Goal: Obtain resource: Download file/media

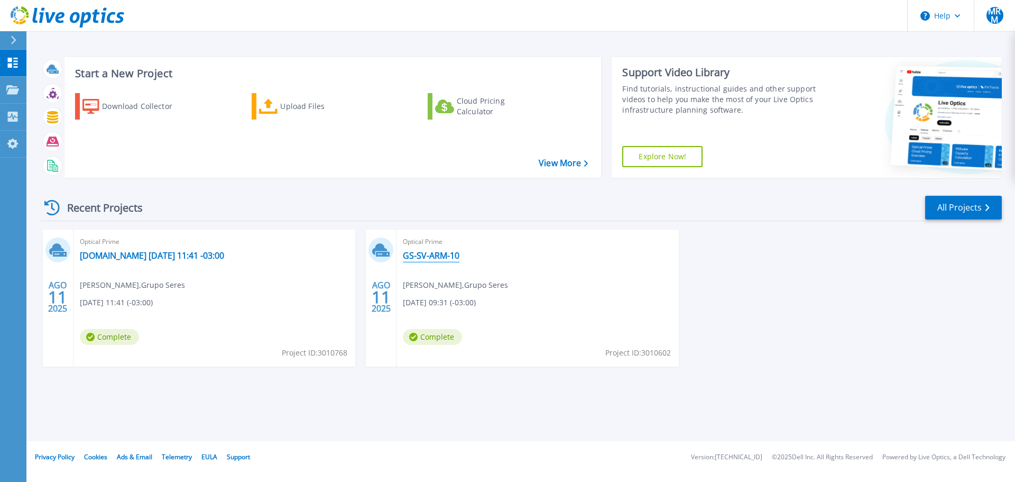
click at [427, 256] on link "GS-SV-ARM-10" at bounding box center [431, 255] width 57 height 11
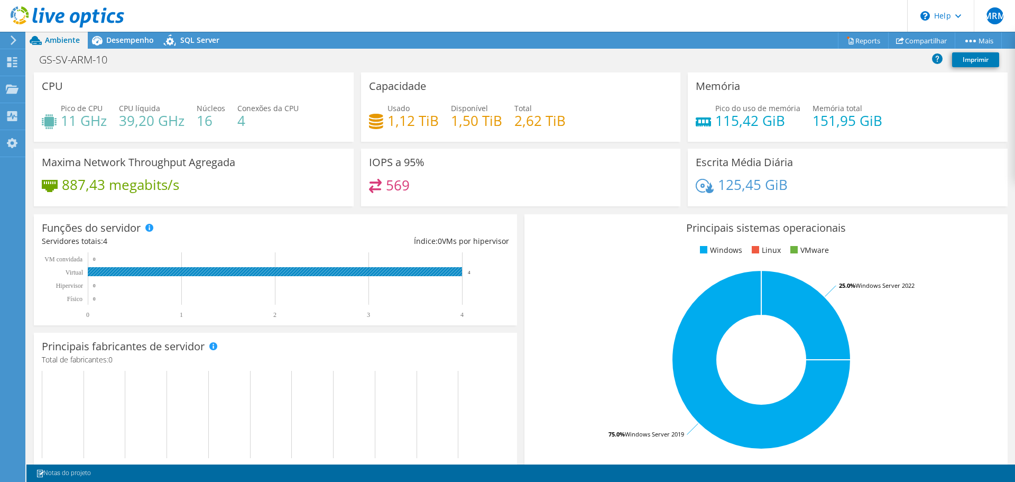
click at [451, 277] on rect at bounding box center [271, 285] width 458 height 66
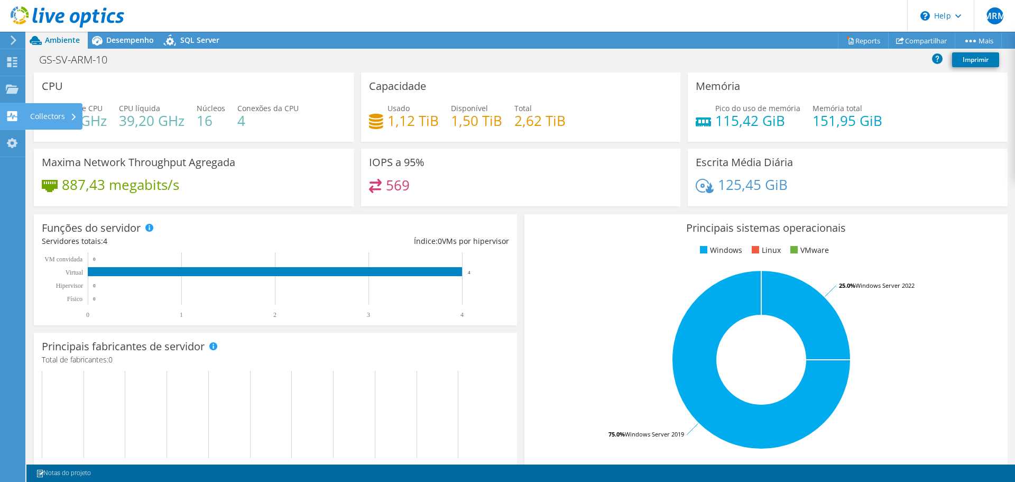
click at [14, 120] on use at bounding box center [12, 116] width 10 height 10
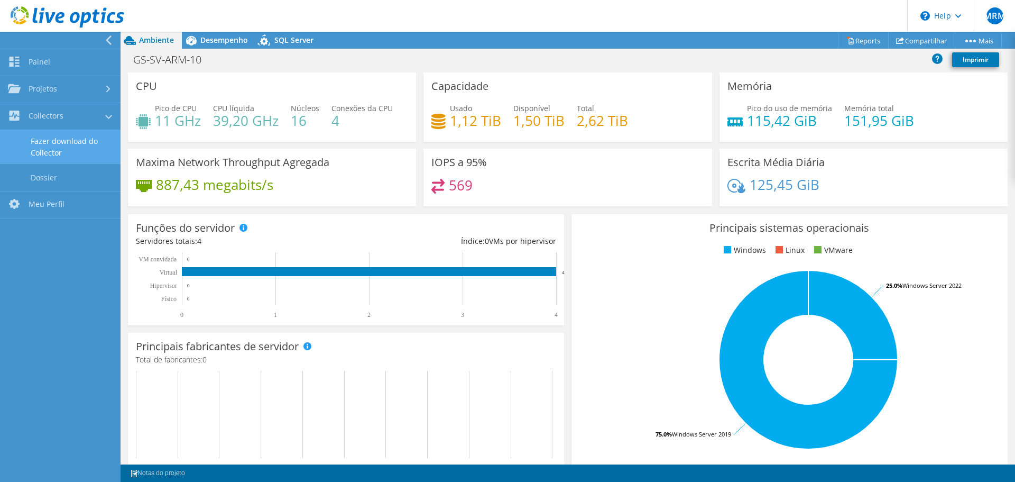
click at [73, 146] on link "Fazer download do Collector" at bounding box center [60, 147] width 121 height 34
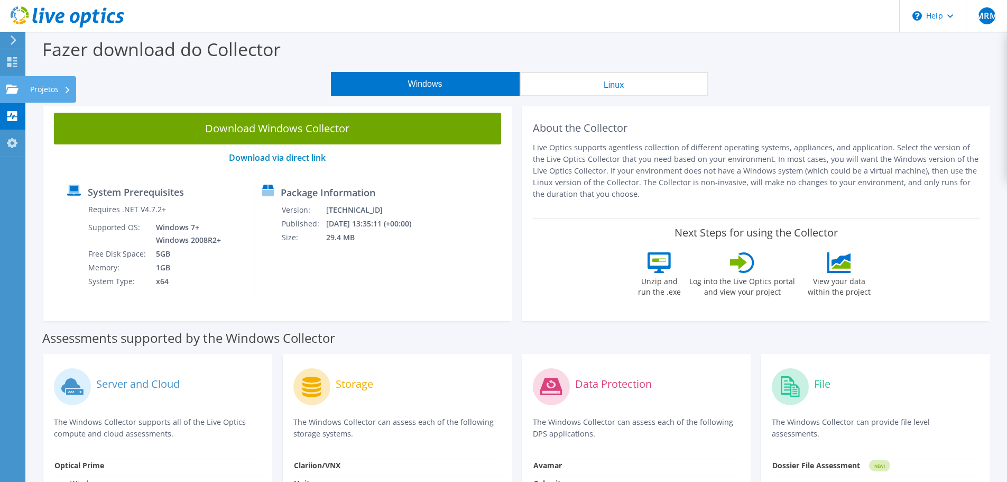
click at [54, 87] on div "Projetos" at bounding box center [50, 89] width 51 height 26
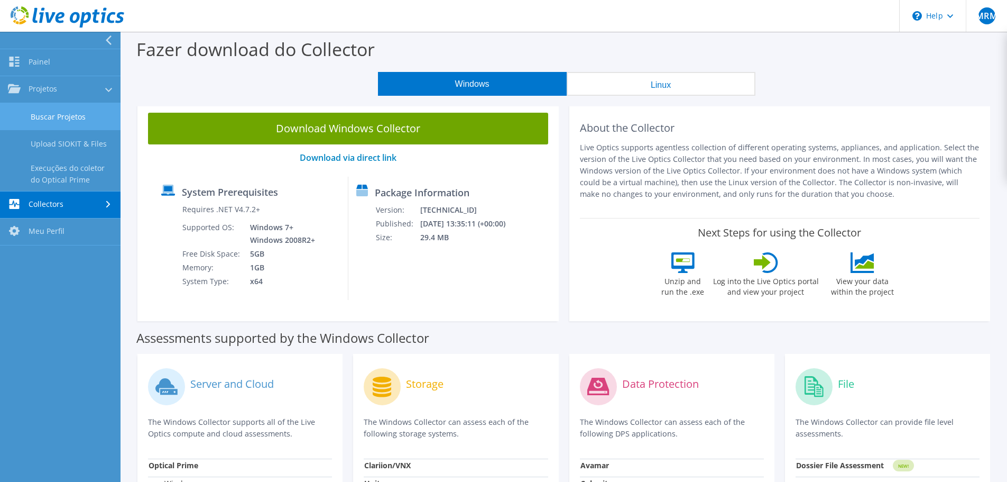
click at [78, 118] on link "Buscar Projetos" at bounding box center [60, 116] width 121 height 27
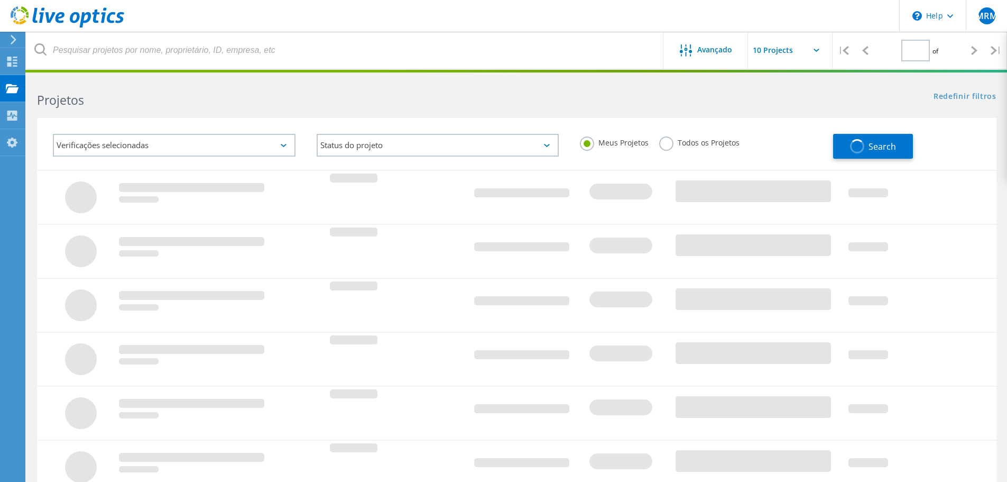
type input "1"
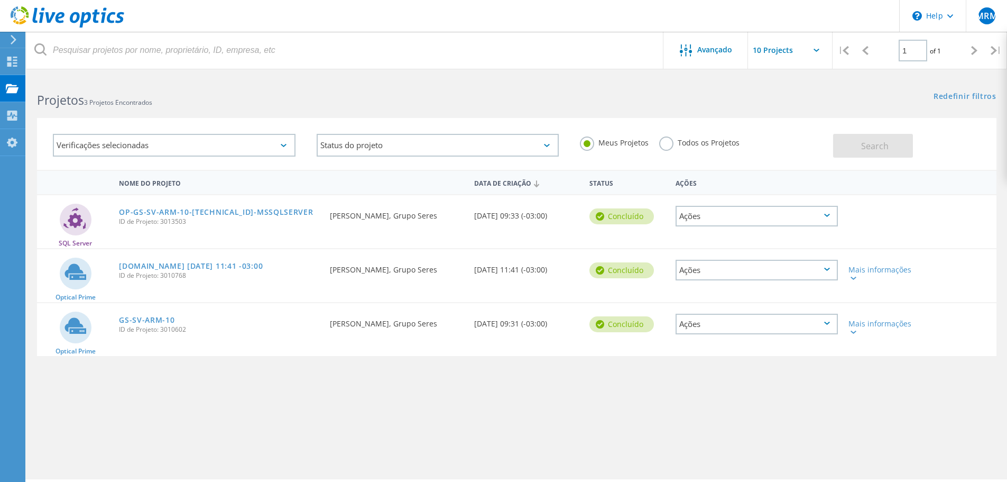
click at [802, 321] on div "Ações" at bounding box center [757, 324] width 162 height 21
click at [951, 392] on div "Nome do Projeto Data de Criação Status Ações SQL Server OP-GS-SV-ARM-10-10.1.1.…" at bounding box center [517, 307] width 960 height 275
click at [893, 325] on div "Mais informações" at bounding box center [882, 327] width 66 height 15
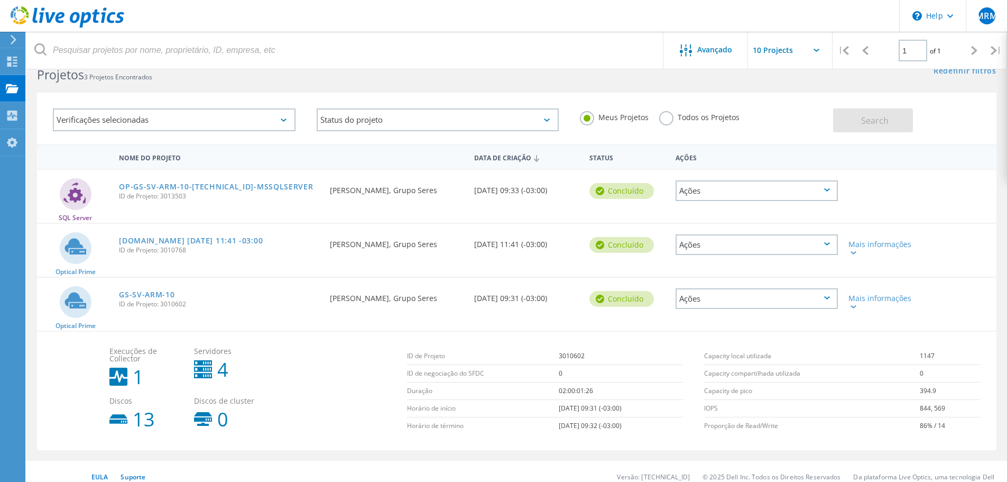
scroll to position [36, 0]
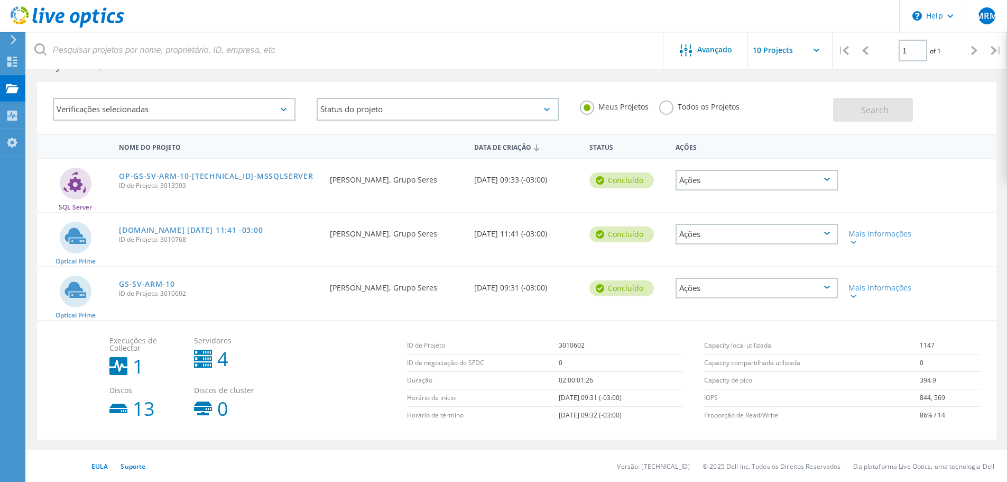
click at [733, 291] on div "Ações" at bounding box center [757, 288] width 162 height 21
click at [738, 281] on div "Detalhes do projeto" at bounding box center [757, 280] width 160 height 16
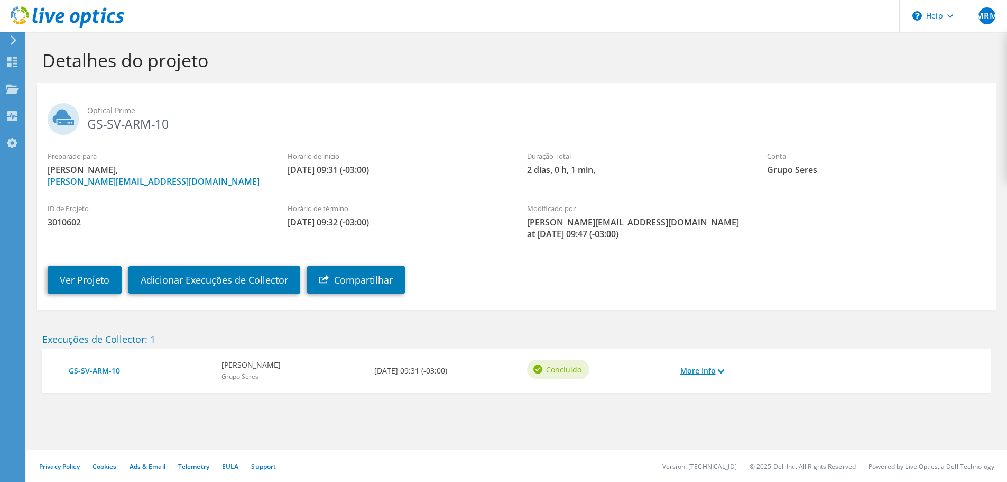
click at [702, 367] on link "More Info" at bounding box center [702, 371] width 43 height 12
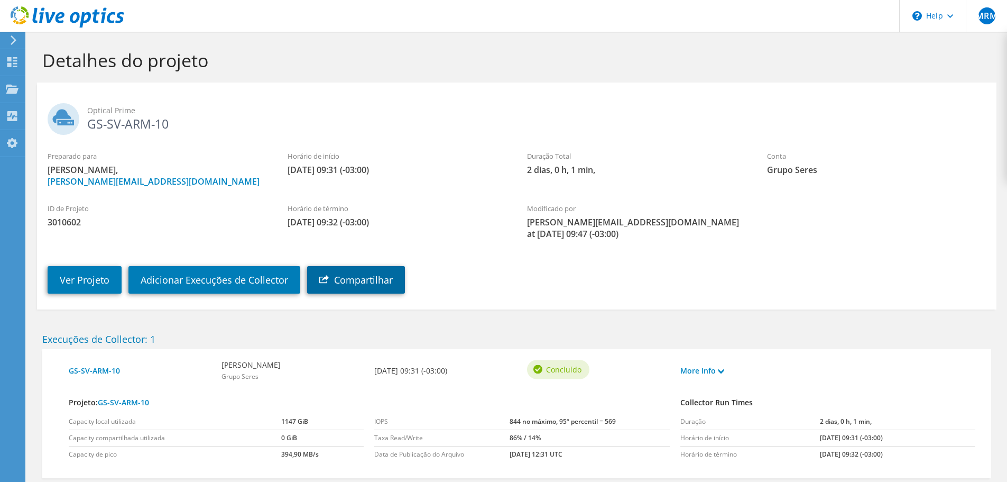
click at [398, 284] on link "Compartilhar" at bounding box center [356, 279] width 98 height 27
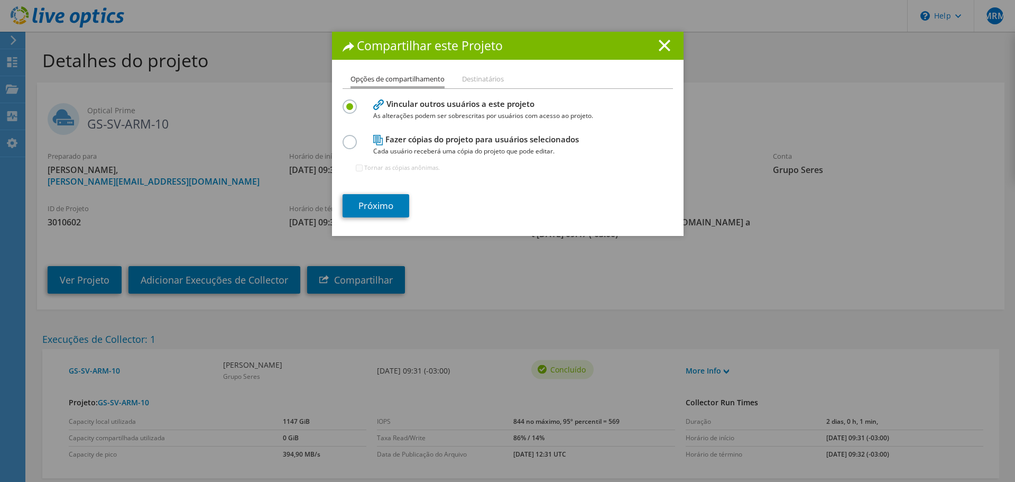
click at [469, 140] on h4 "Fazer cópias do projeto para usuários selecionados Cada usuário receberá uma có…" at bounding box center [505, 145] width 264 height 24
click at [351, 137] on label at bounding box center [352, 136] width 19 height 3
click at [0, 0] on input "radio" at bounding box center [0, 0] width 0 height 0
click at [392, 201] on link "Próximo" at bounding box center [376, 205] width 67 height 23
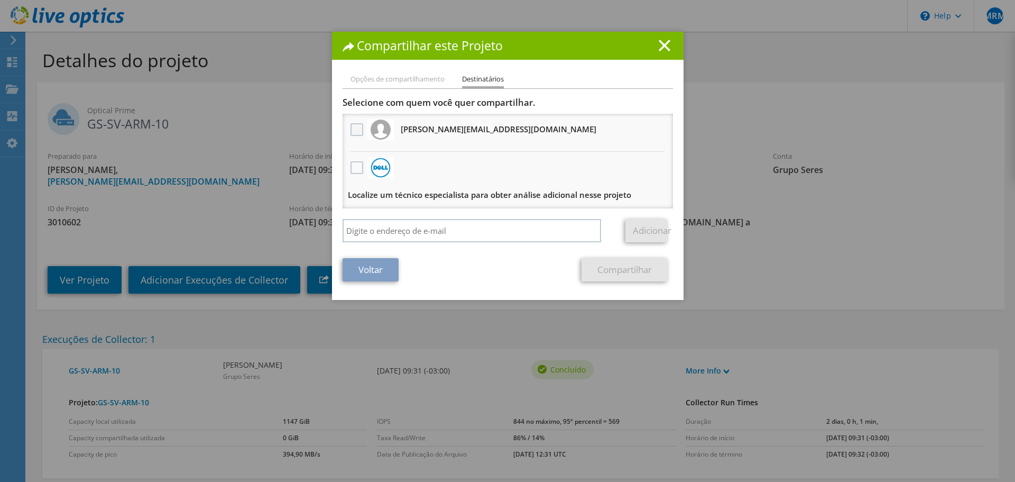
click at [354, 131] on label at bounding box center [358, 129] width 15 height 13
click at [0, 0] on input "checkbox" at bounding box center [0, 0] width 0 height 0
click at [619, 277] on link "Compartilhar" at bounding box center [625, 269] width 86 height 23
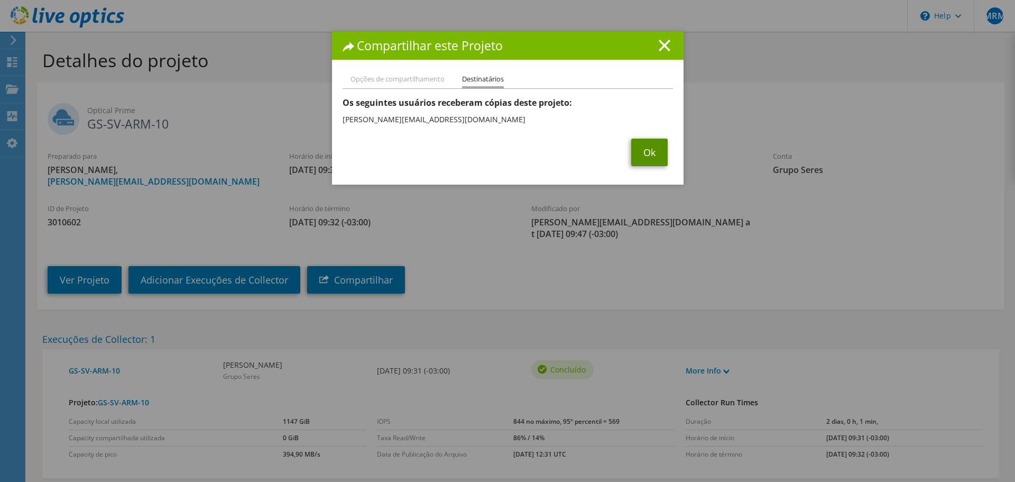
click at [643, 156] on link "Ok" at bounding box center [649, 152] width 36 height 27
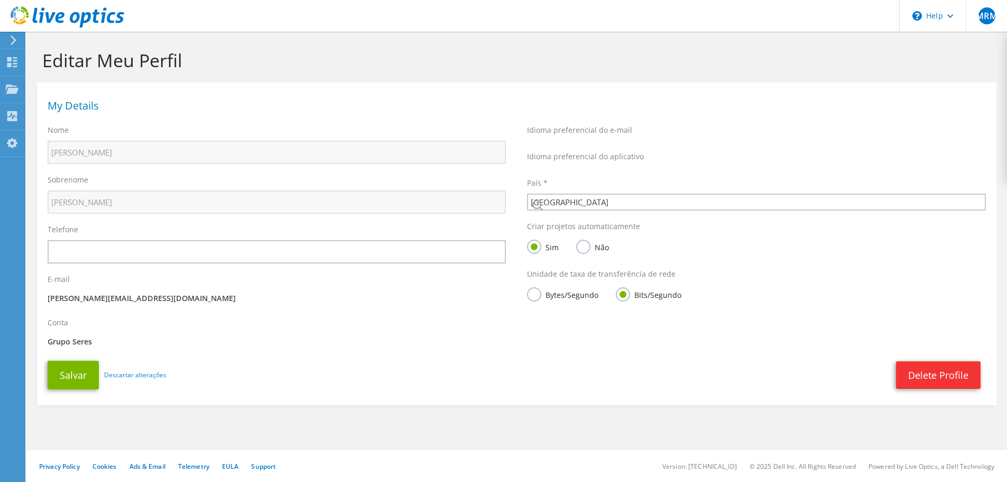
select select "30"
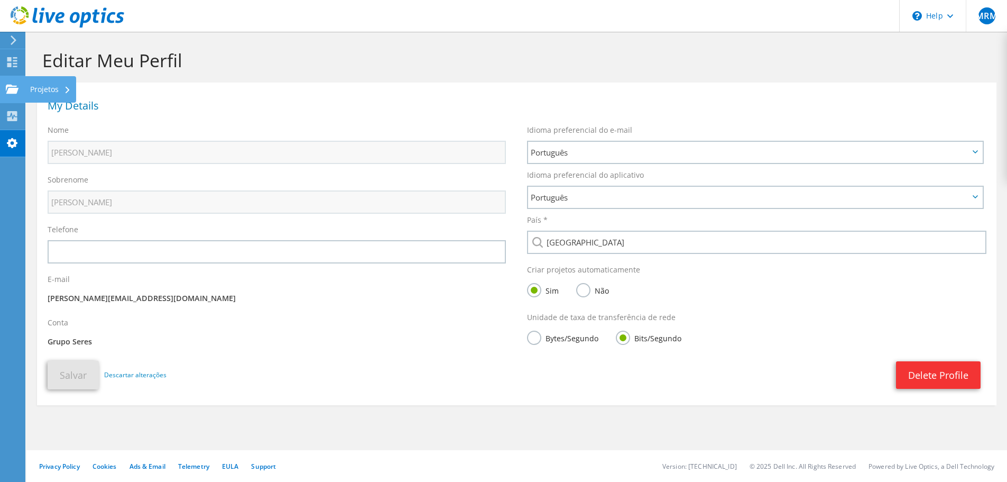
click at [56, 85] on div "Projetos" at bounding box center [50, 89] width 51 height 26
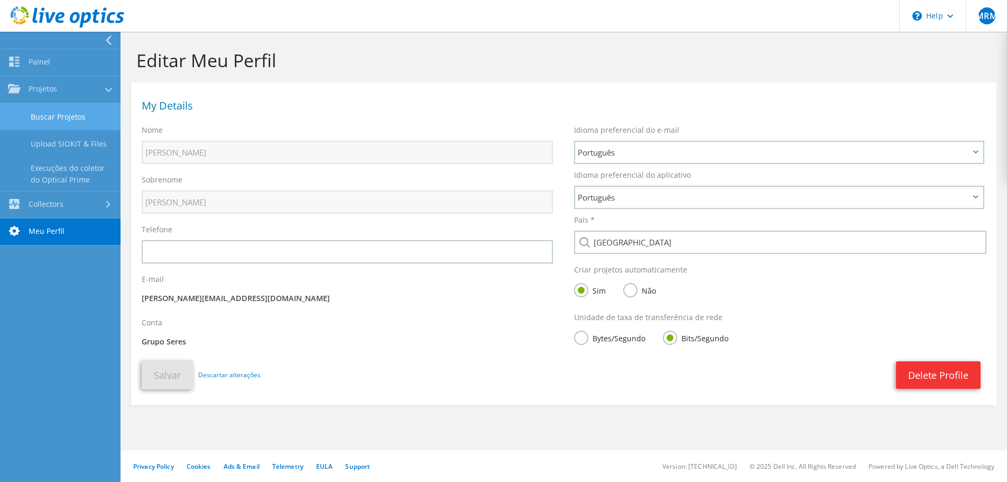
click at [80, 120] on link "Buscar Projetos" at bounding box center [60, 116] width 121 height 27
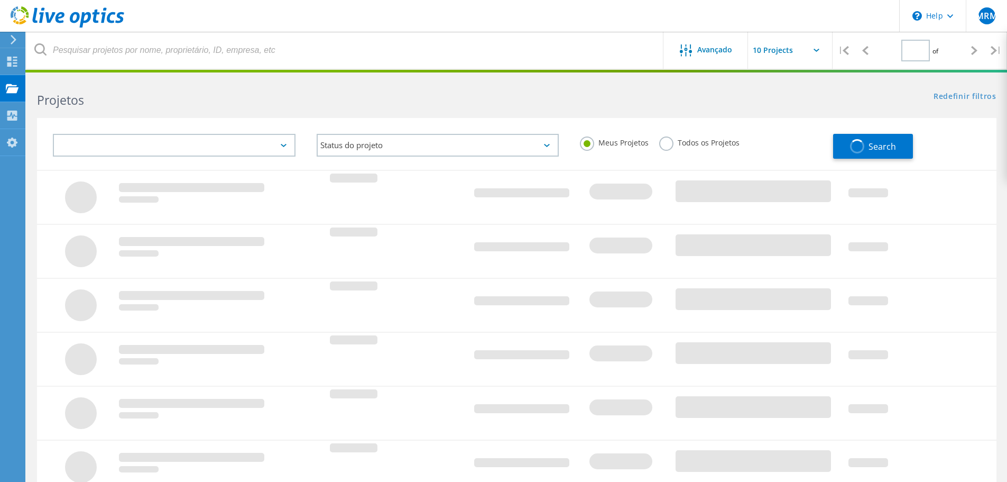
type input "1"
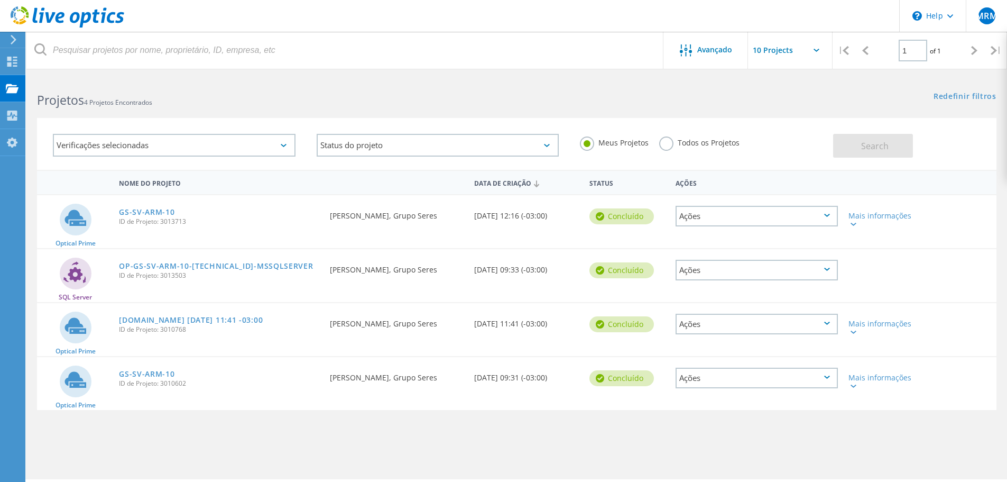
click at [800, 215] on div "Ações" at bounding box center [757, 216] width 162 height 21
click at [816, 57] on input "text" at bounding box center [801, 50] width 106 height 37
click at [816, 54] on input "text" at bounding box center [801, 50] width 106 height 37
click at [884, 215] on div "Mais informações" at bounding box center [882, 219] width 66 height 15
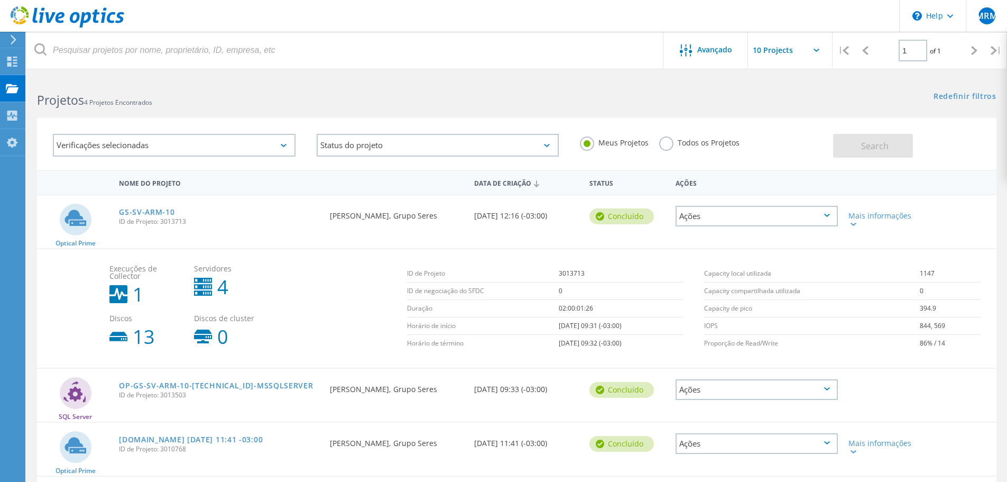
click at [823, 216] on div "Ações" at bounding box center [757, 216] width 162 height 21
click at [752, 204] on div "Detalhes do projeto" at bounding box center [757, 208] width 160 height 16
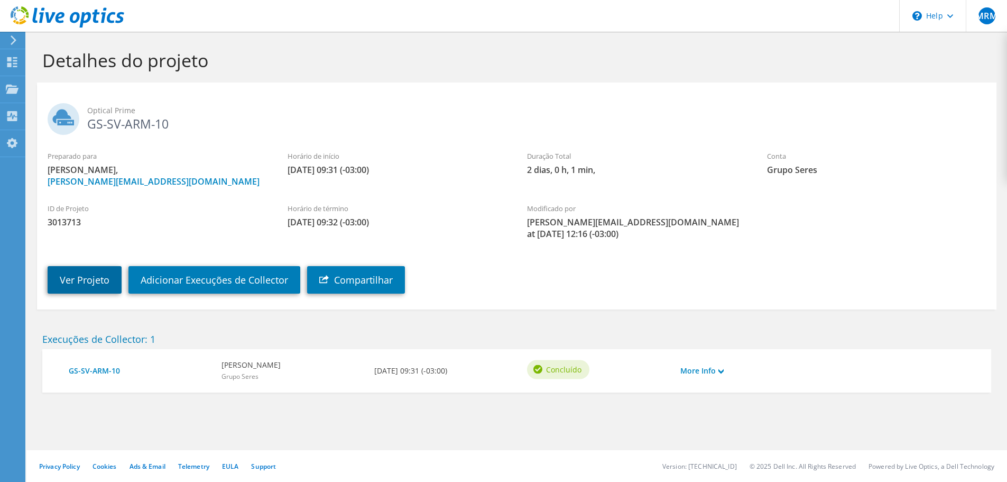
click at [88, 272] on link "Ver Projeto" at bounding box center [85, 279] width 74 height 27
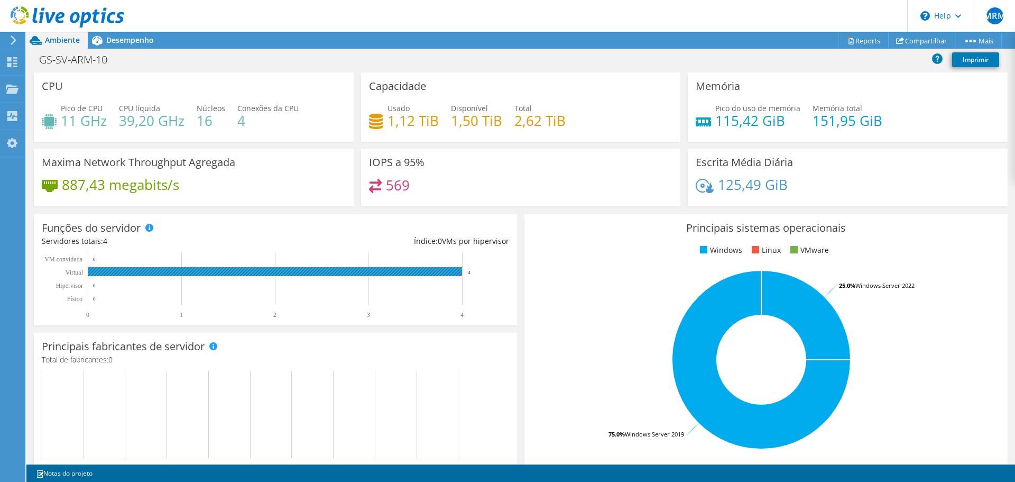
click at [435, 273] on rect at bounding box center [275, 271] width 374 height 9
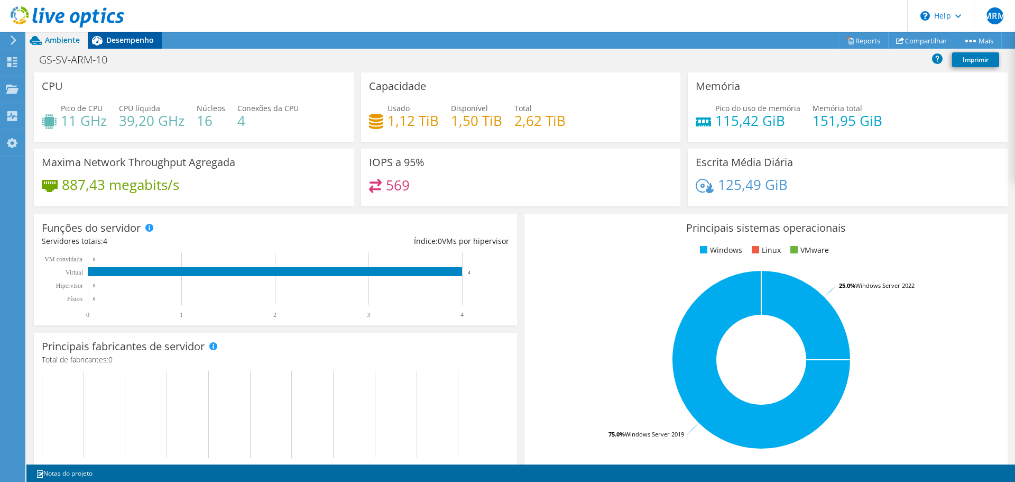
click at [133, 38] on span "Desempenho" at bounding box center [130, 40] width 48 height 10
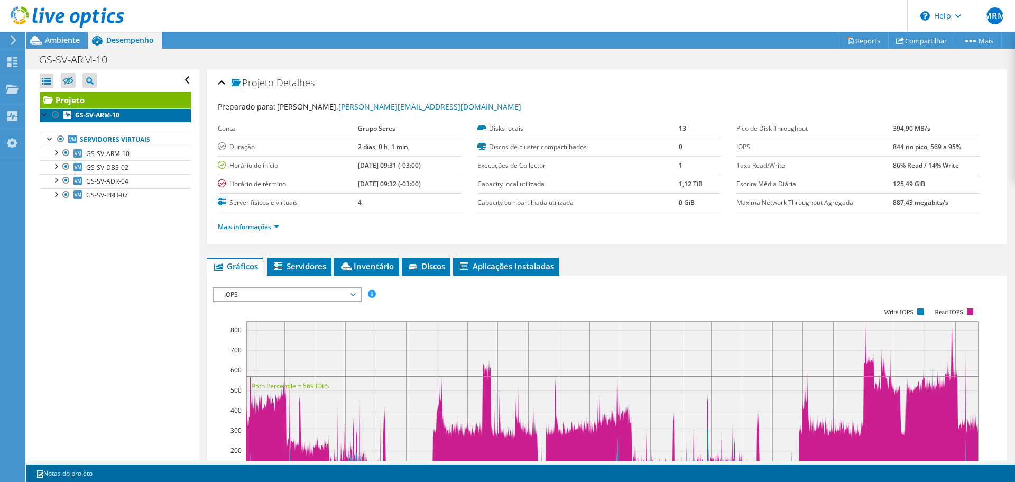
click at [101, 112] on b "GS-SV-ARM-10" at bounding box center [97, 115] width 44 height 9
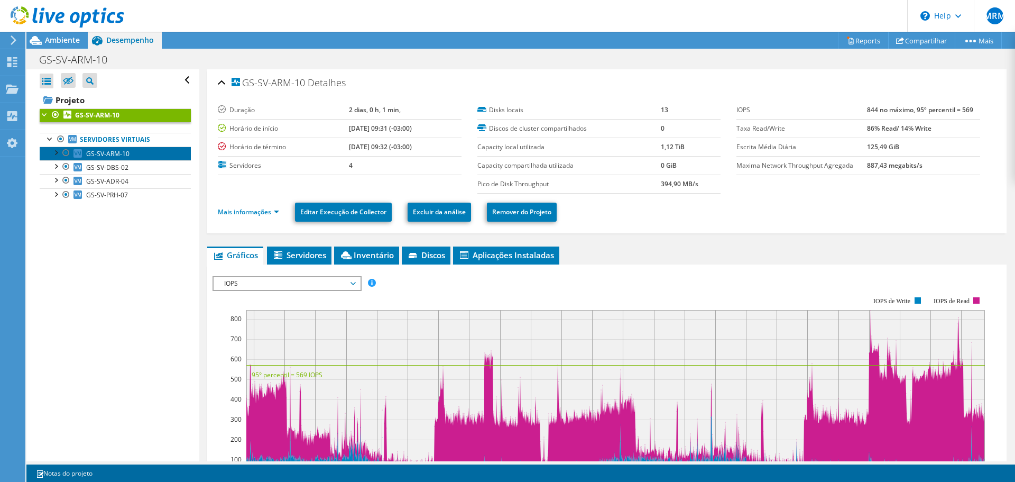
click at [122, 154] on span "GS-SV-ARM-10" at bounding box center [107, 153] width 43 height 9
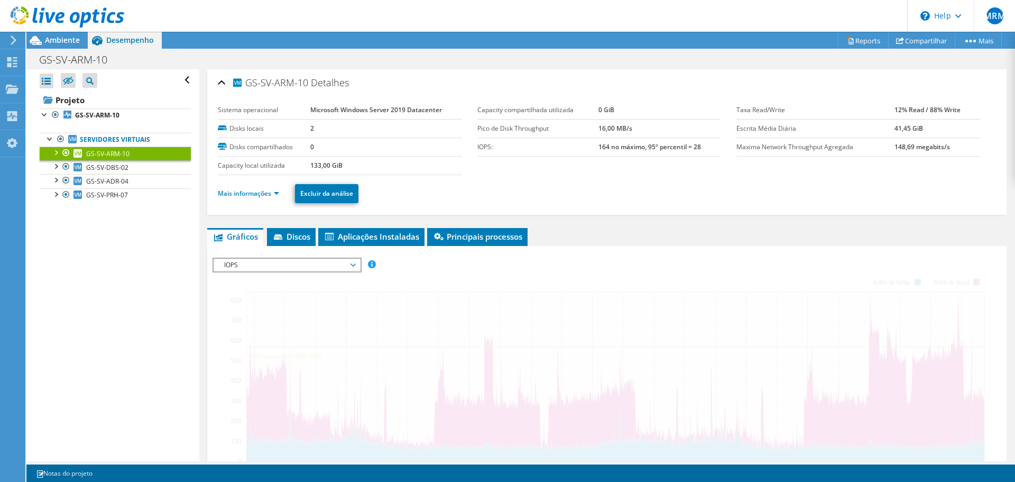
click at [57, 153] on div at bounding box center [55, 151] width 11 height 11
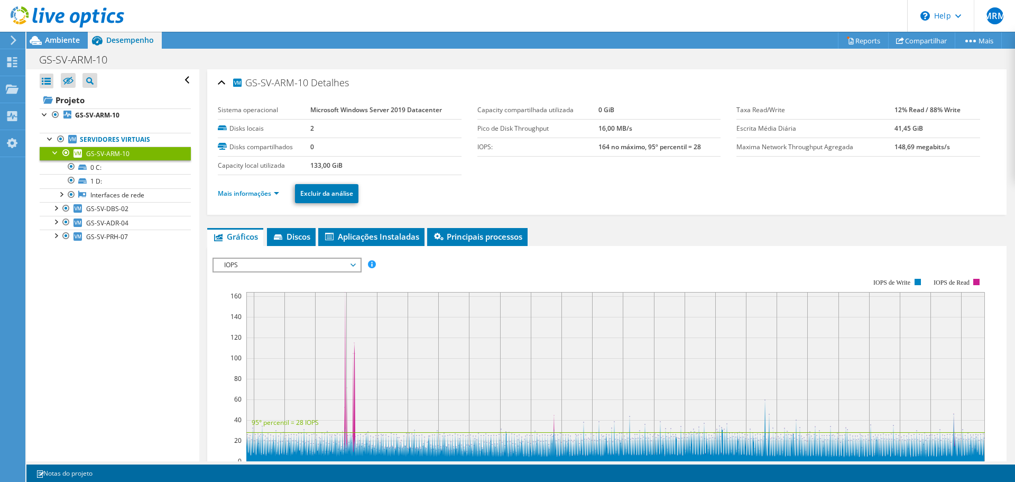
click at [130, 152] on link "GS-SV-ARM-10" at bounding box center [115, 153] width 151 height 14
click at [122, 148] on link "GS-SV-ARM-10" at bounding box center [115, 153] width 151 height 14
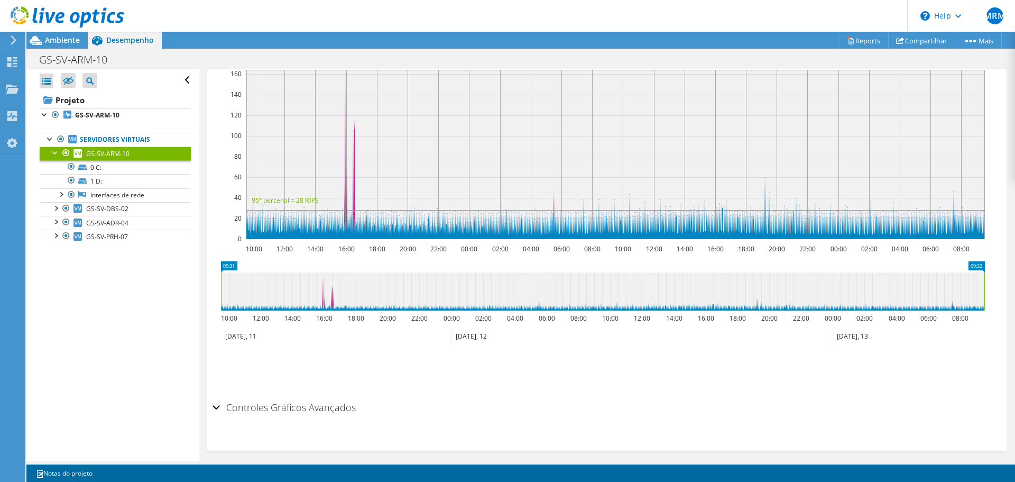
scroll to position [231, 0]
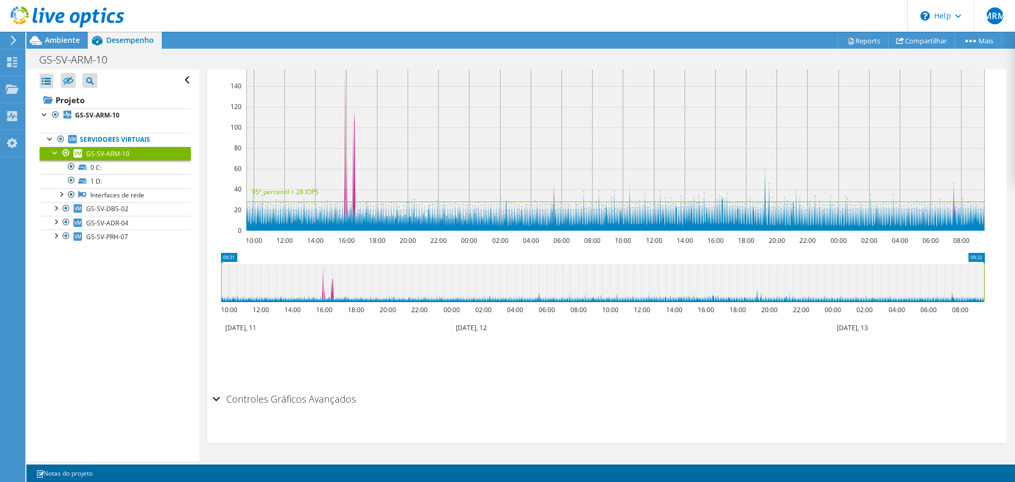
click at [220, 400] on h2 "Controles Gráficos Avançados" at bounding box center [284, 398] width 143 height 21
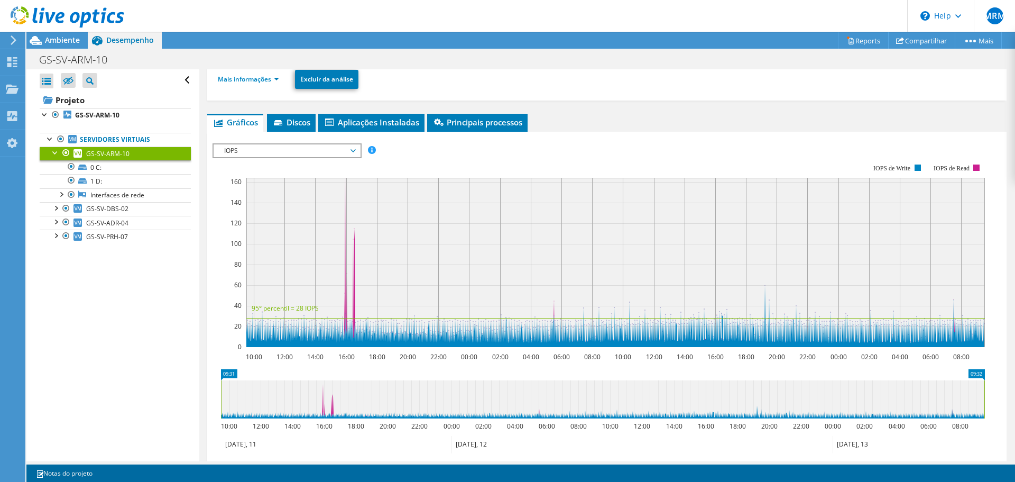
scroll to position [0, 0]
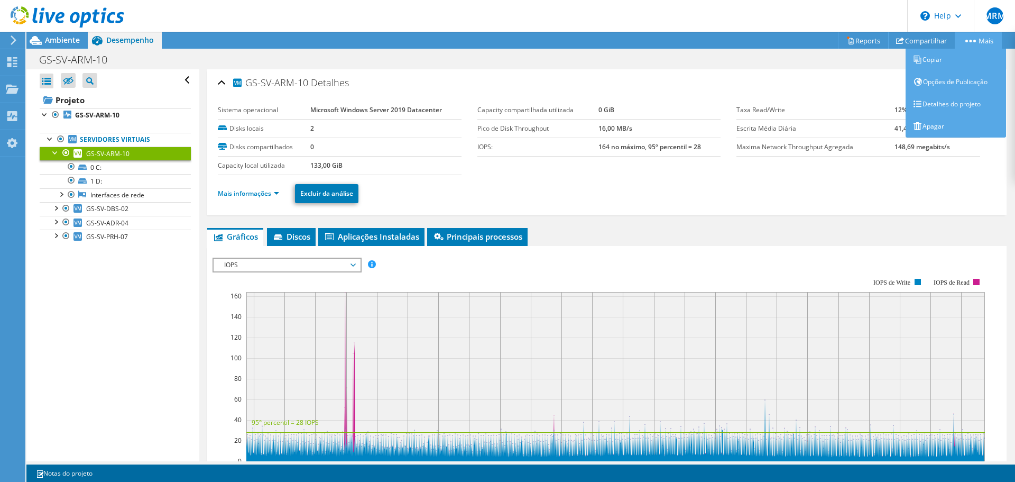
click at [968, 39] on link "Mais" at bounding box center [978, 40] width 47 height 16
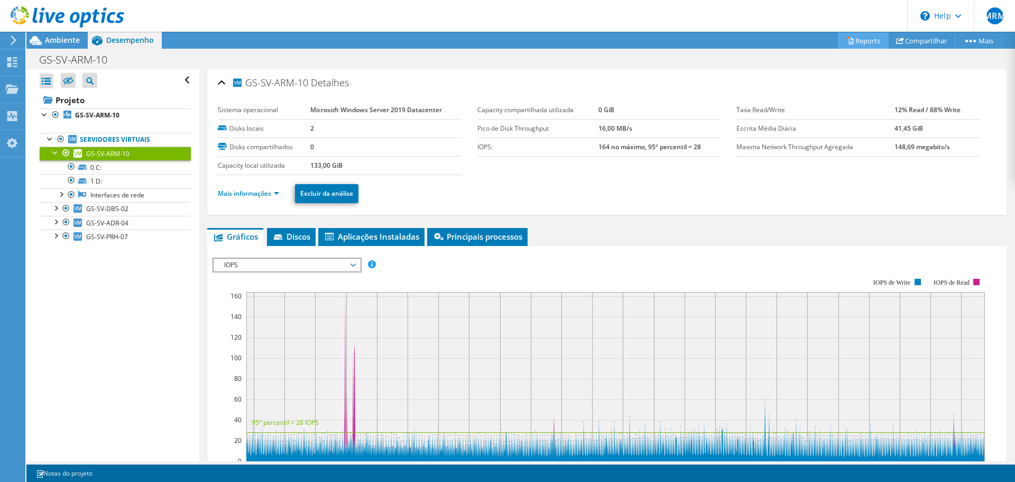
click at [863, 43] on link "Reports" at bounding box center [863, 40] width 51 height 16
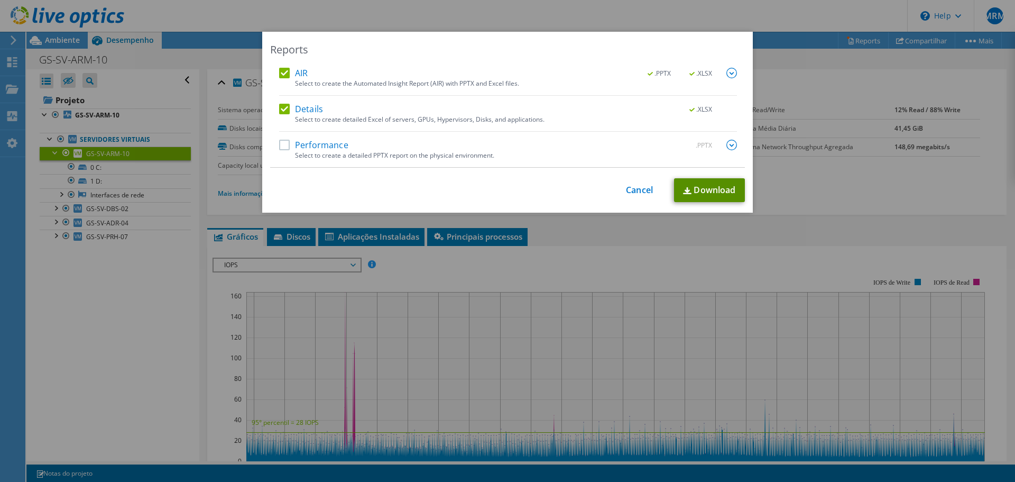
click at [715, 196] on link "Download" at bounding box center [709, 190] width 71 height 24
